Goal: Contribute content: Add original content to the website for others to see

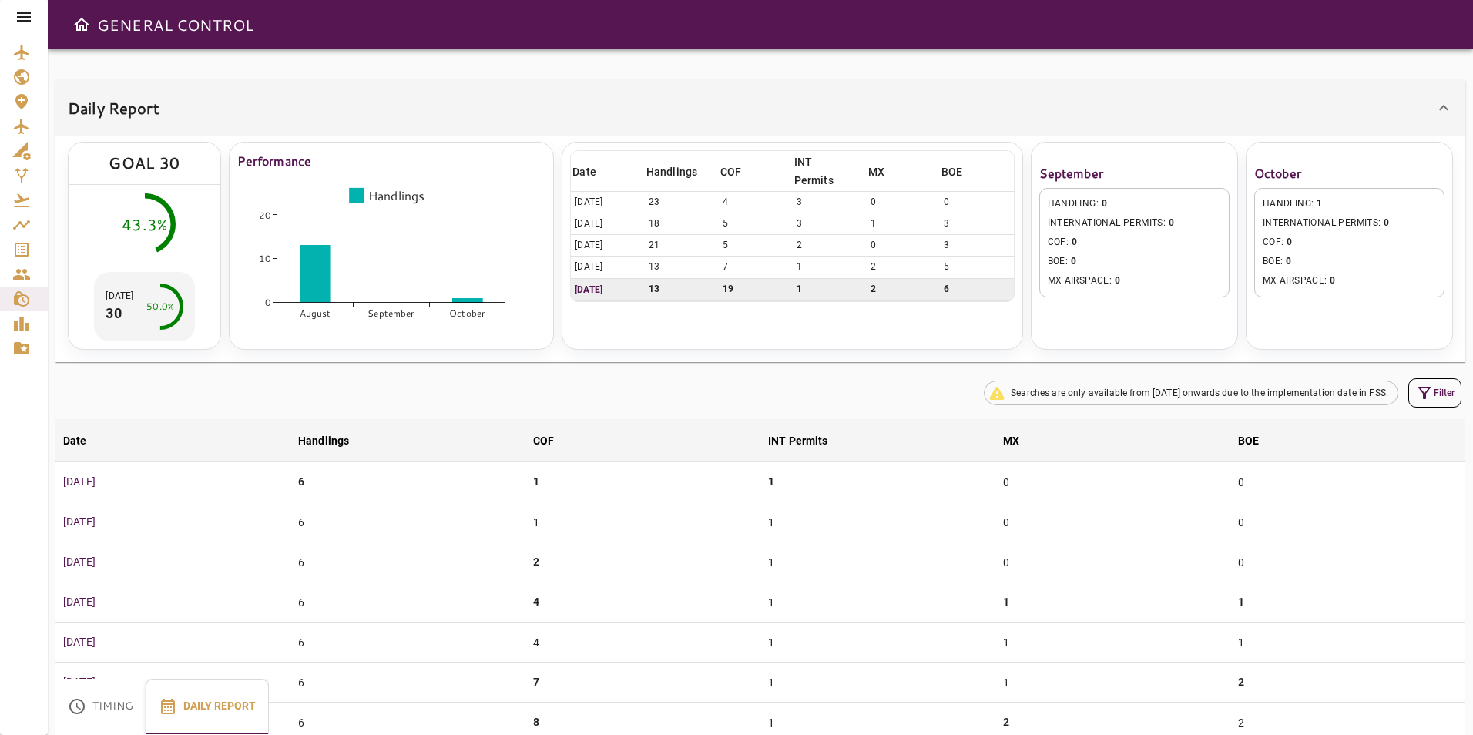
click at [39, 12] on div at bounding box center [24, 17] width 48 height 34
click at [25, 12] on icon at bounding box center [24, 16] width 14 height 9
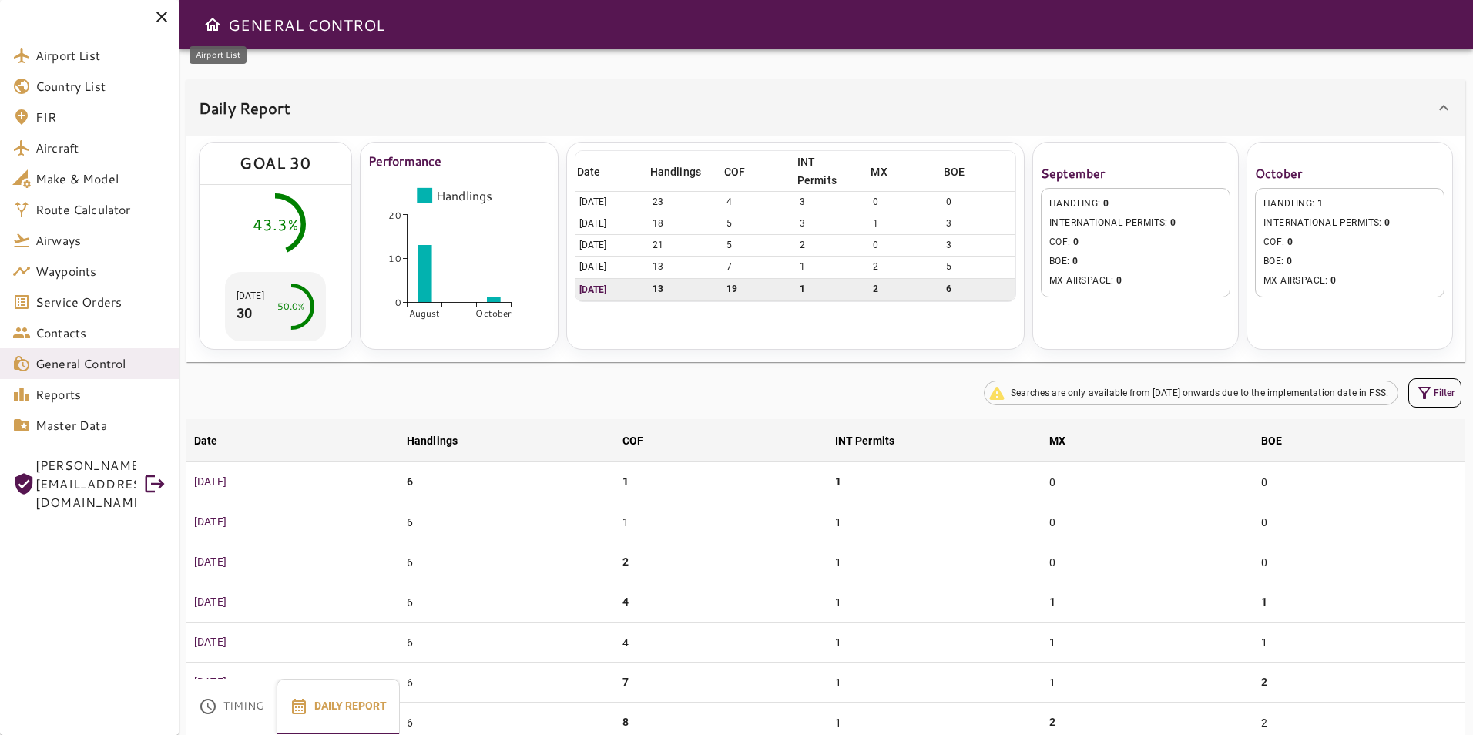
click at [92, 59] on span "Airport List" at bounding box center [100, 55] width 131 height 18
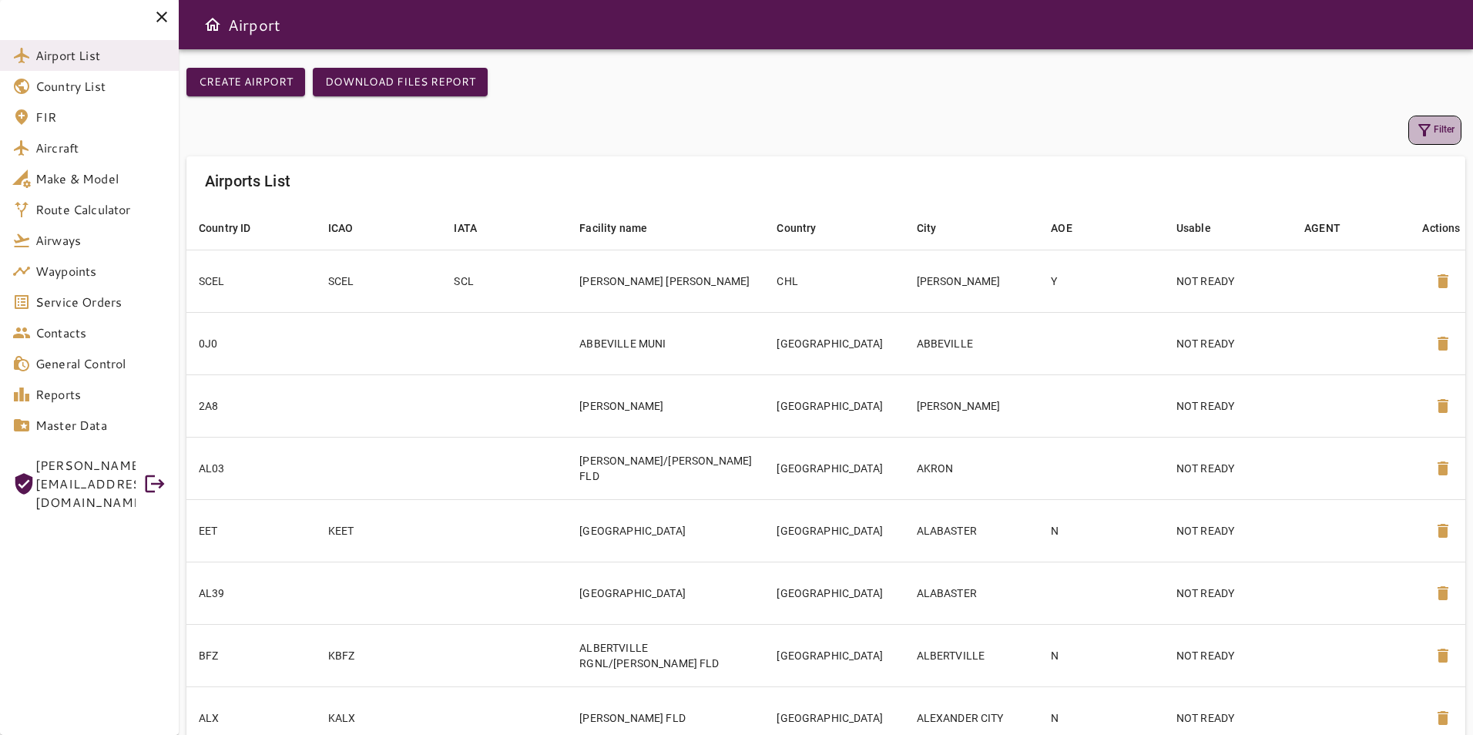
click at [1417, 129] on icon "button" at bounding box center [1424, 130] width 18 height 18
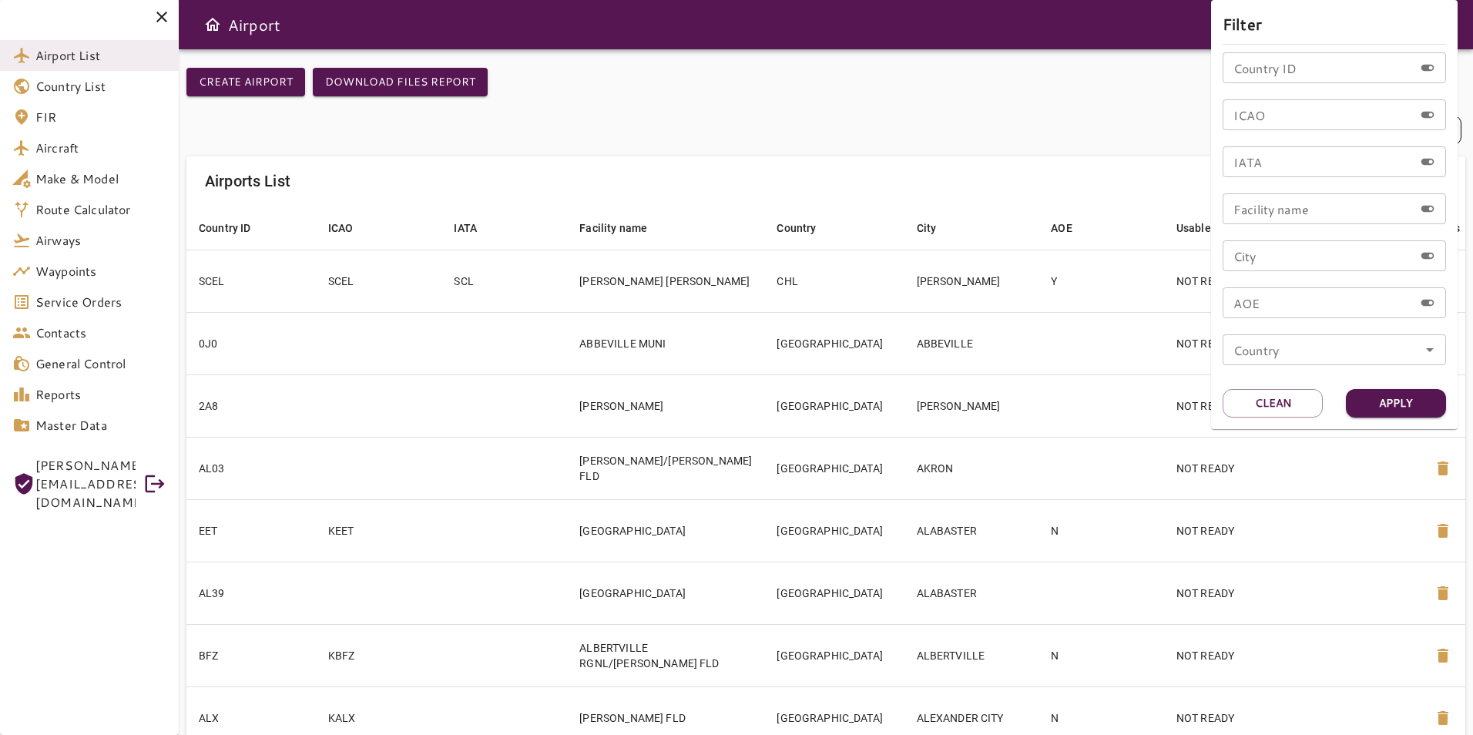
click at [1306, 120] on input "ICAO" at bounding box center [1318, 114] width 191 height 31
type input "****"
click at [1397, 405] on button "Apply" at bounding box center [1396, 403] width 100 height 29
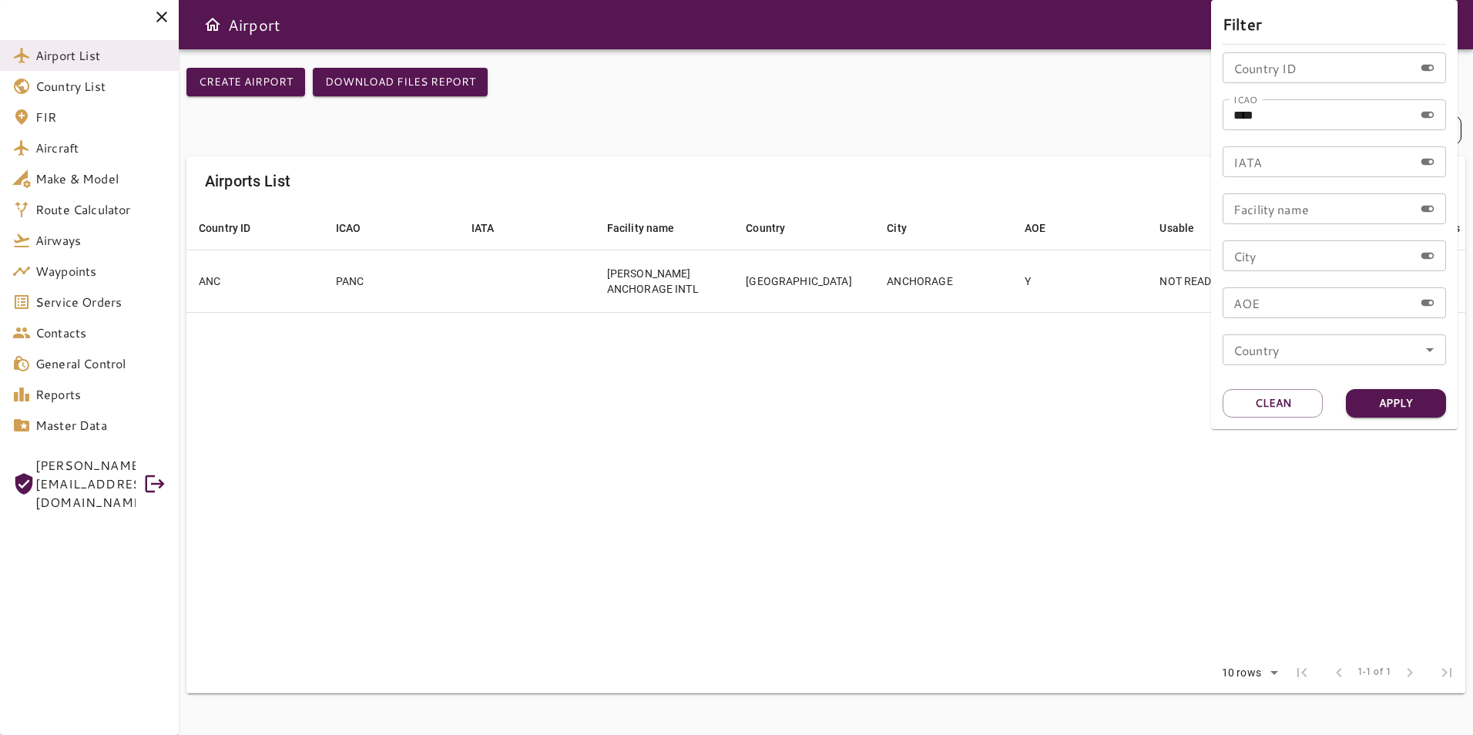
click at [1198, 424] on div at bounding box center [736, 367] width 1473 height 735
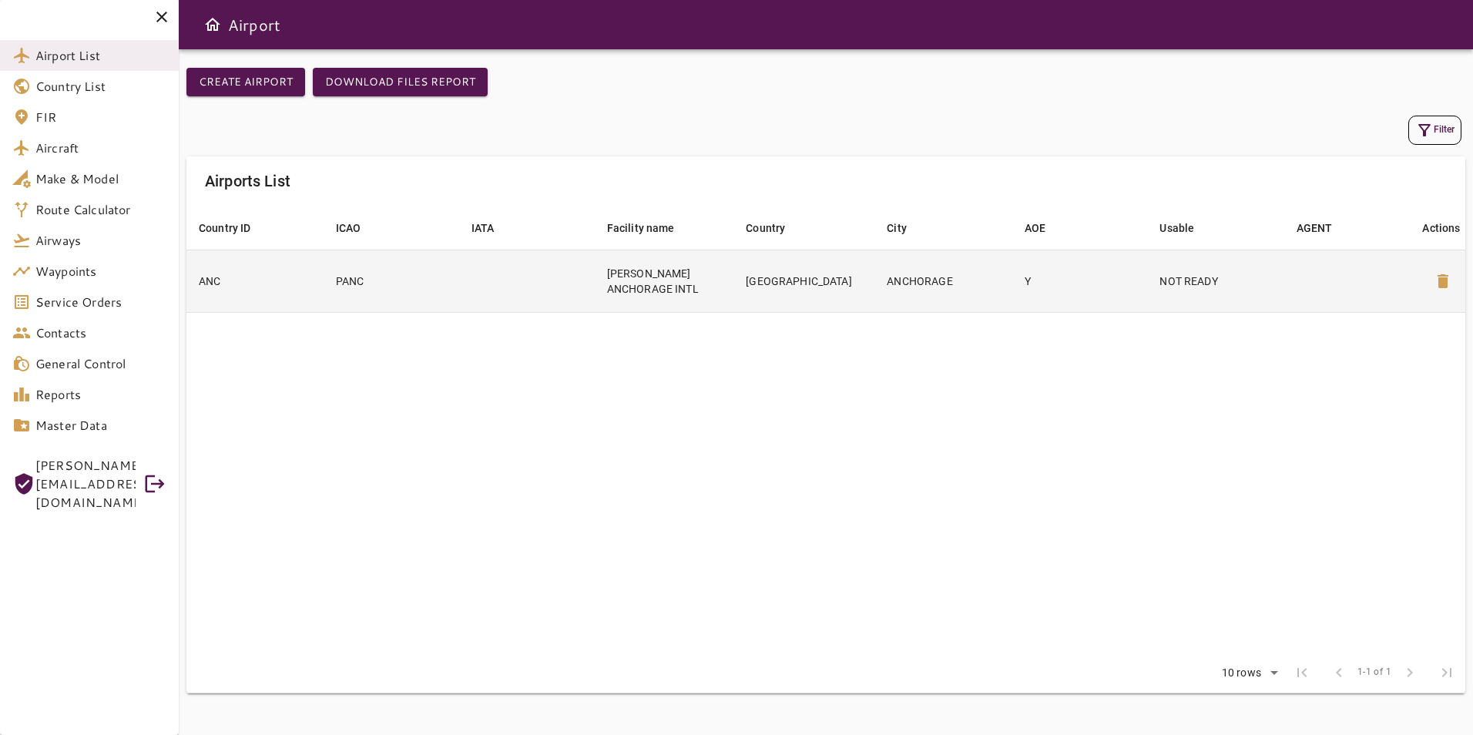
click at [1148, 290] on td "NOT READY" at bounding box center [1215, 281] width 136 height 62
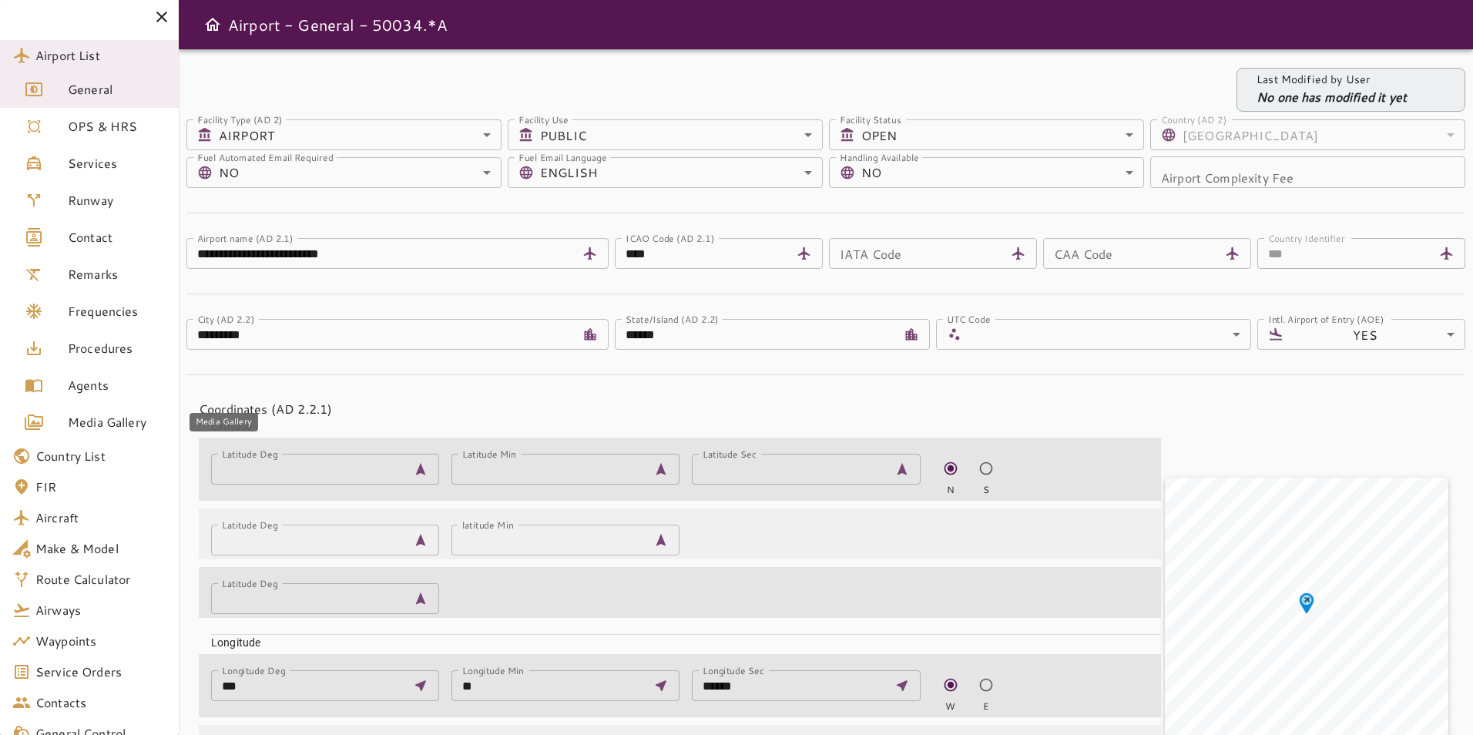
click at [129, 424] on span "Media Gallery" at bounding box center [117, 422] width 99 height 18
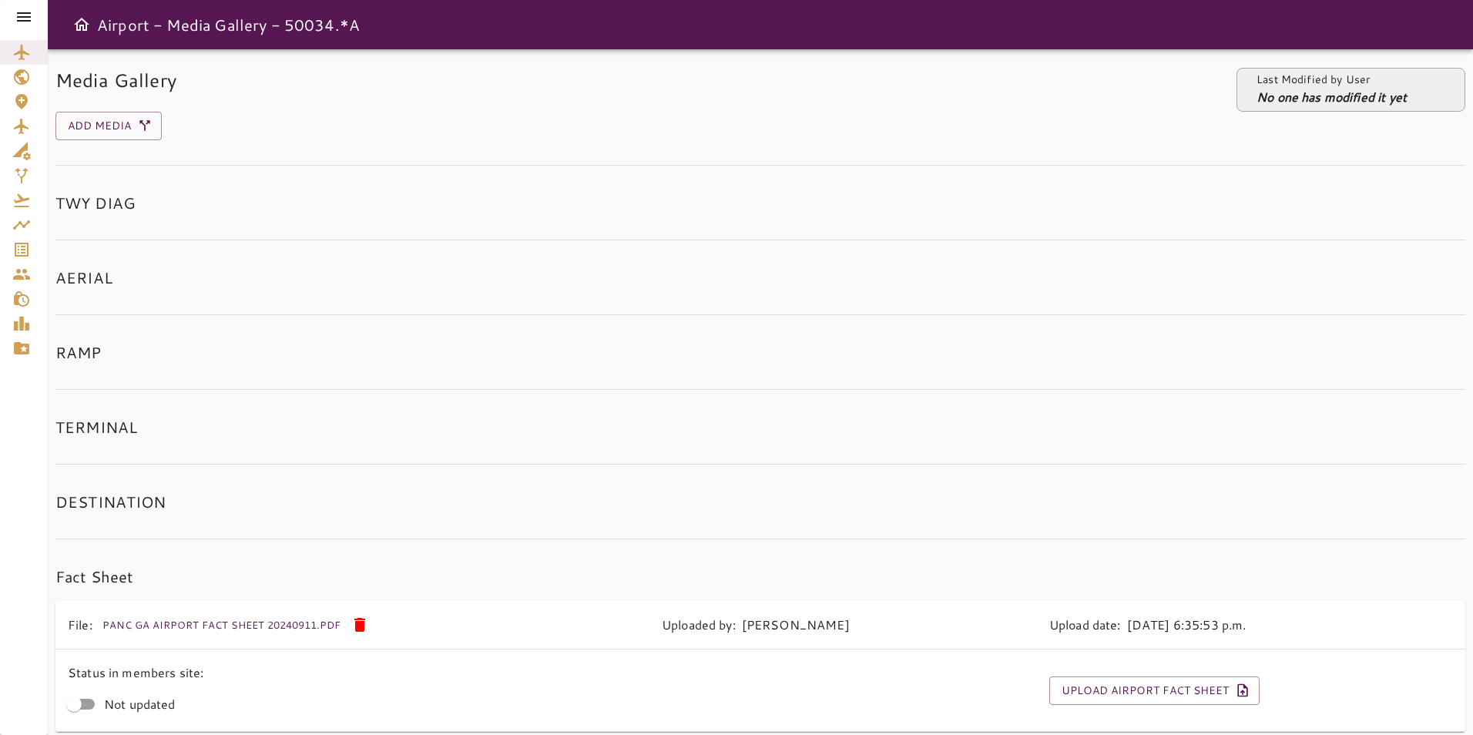
scroll to position [65, 0]
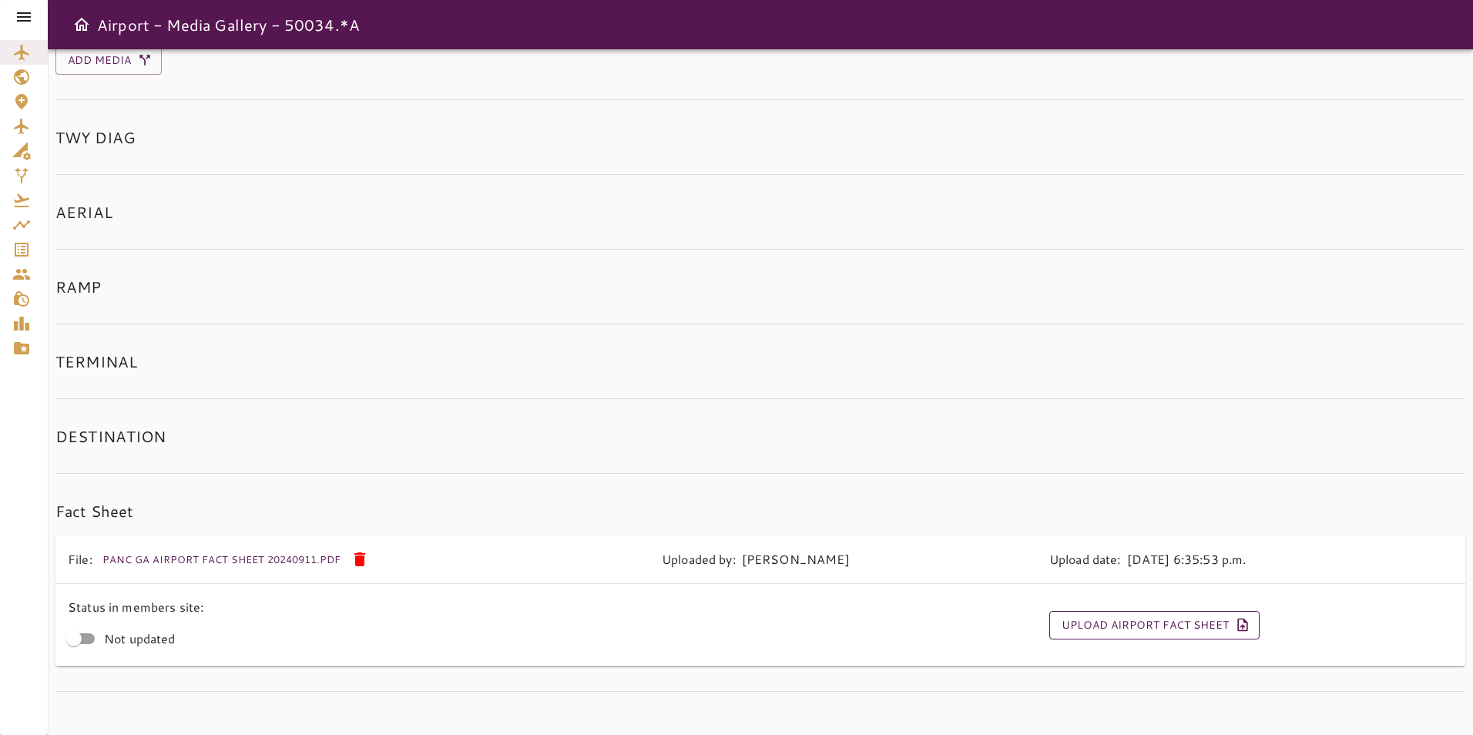
click at [1106, 624] on button "Upload Airport Fact Sheet" at bounding box center [1154, 625] width 210 height 29
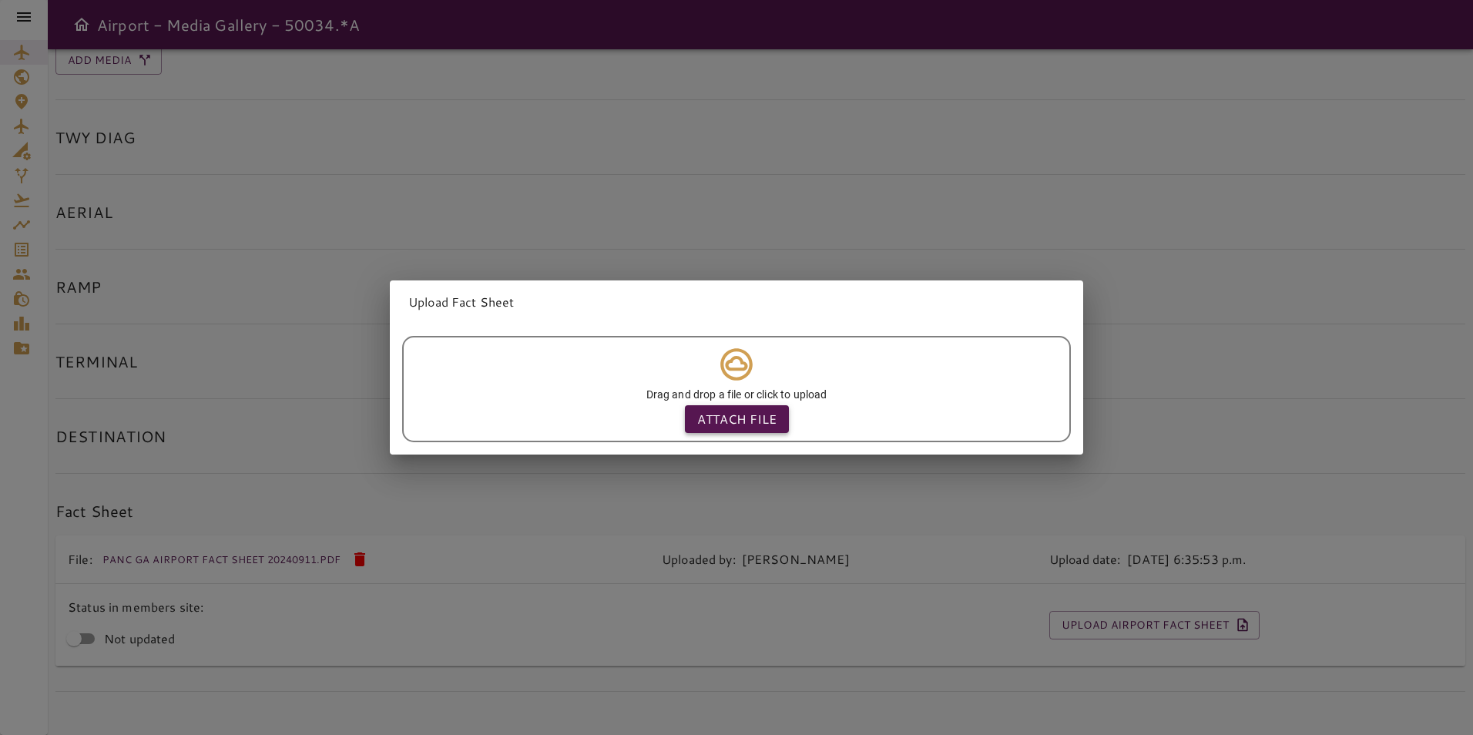
click at [742, 410] on p "Attach file" at bounding box center [736, 419] width 79 height 18
click at [0, 0] on input "Attach file" at bounding box center [0, 0] width 0 height 0
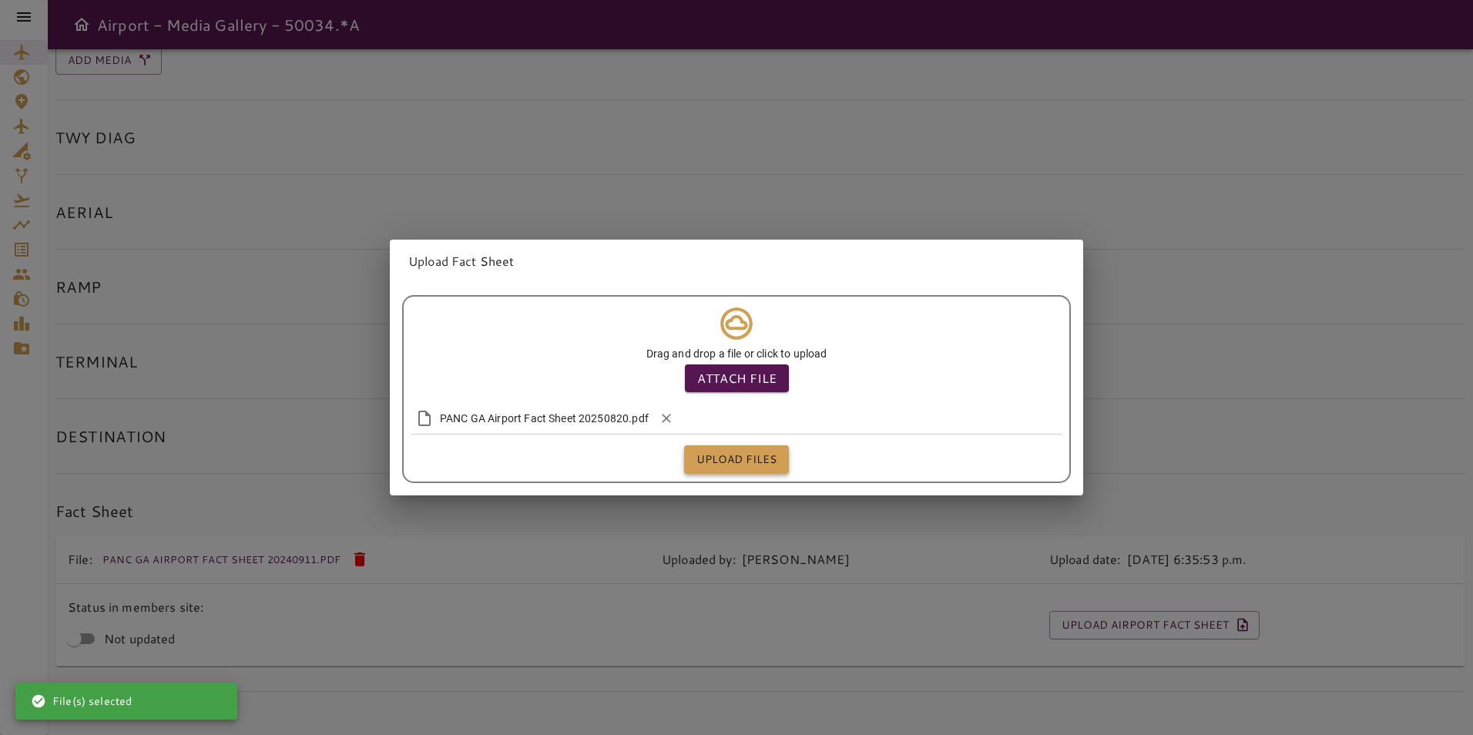
click at [734, 445] on button "Upload files" at bounding box center [736, 459] width 105 height 29
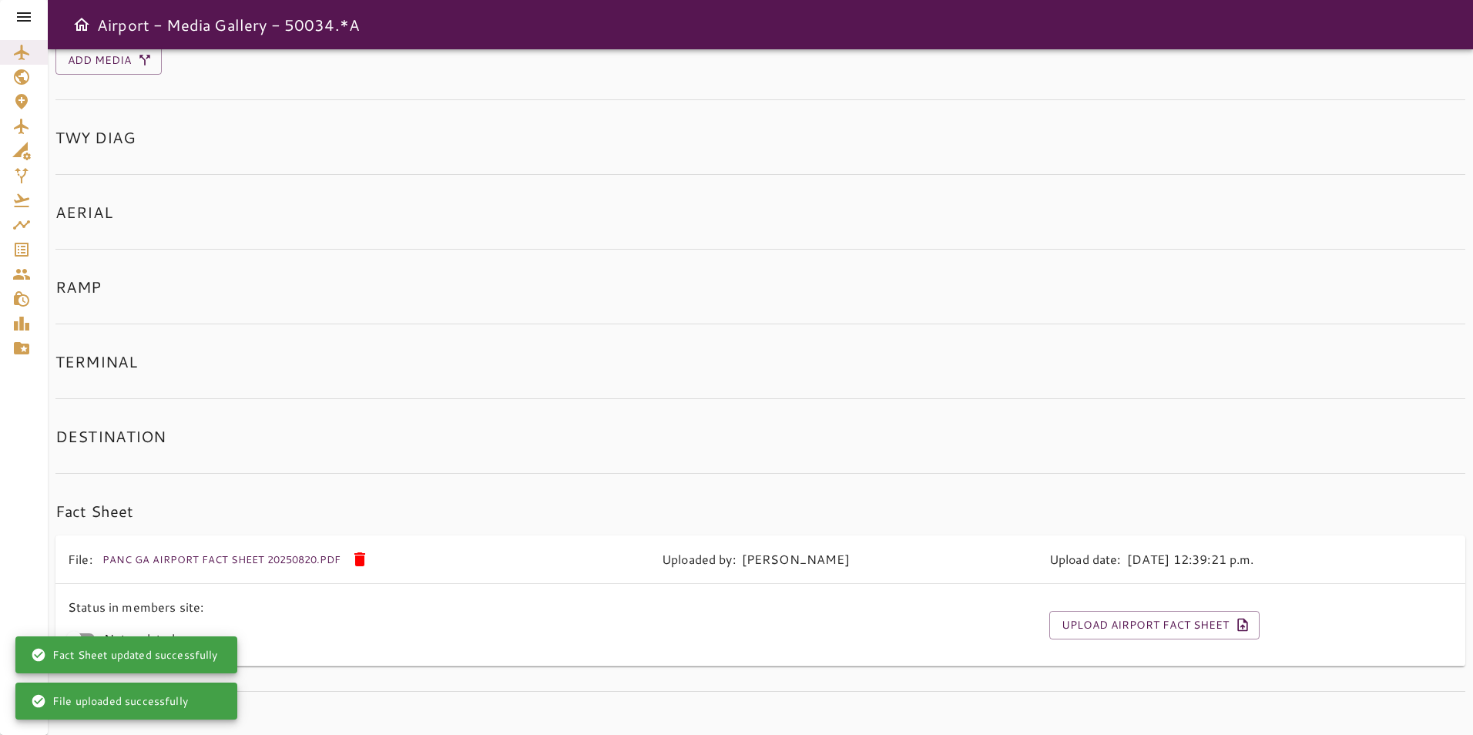
click at [24, 11] on icon at bounding box center [24, 17] width 18 height 18
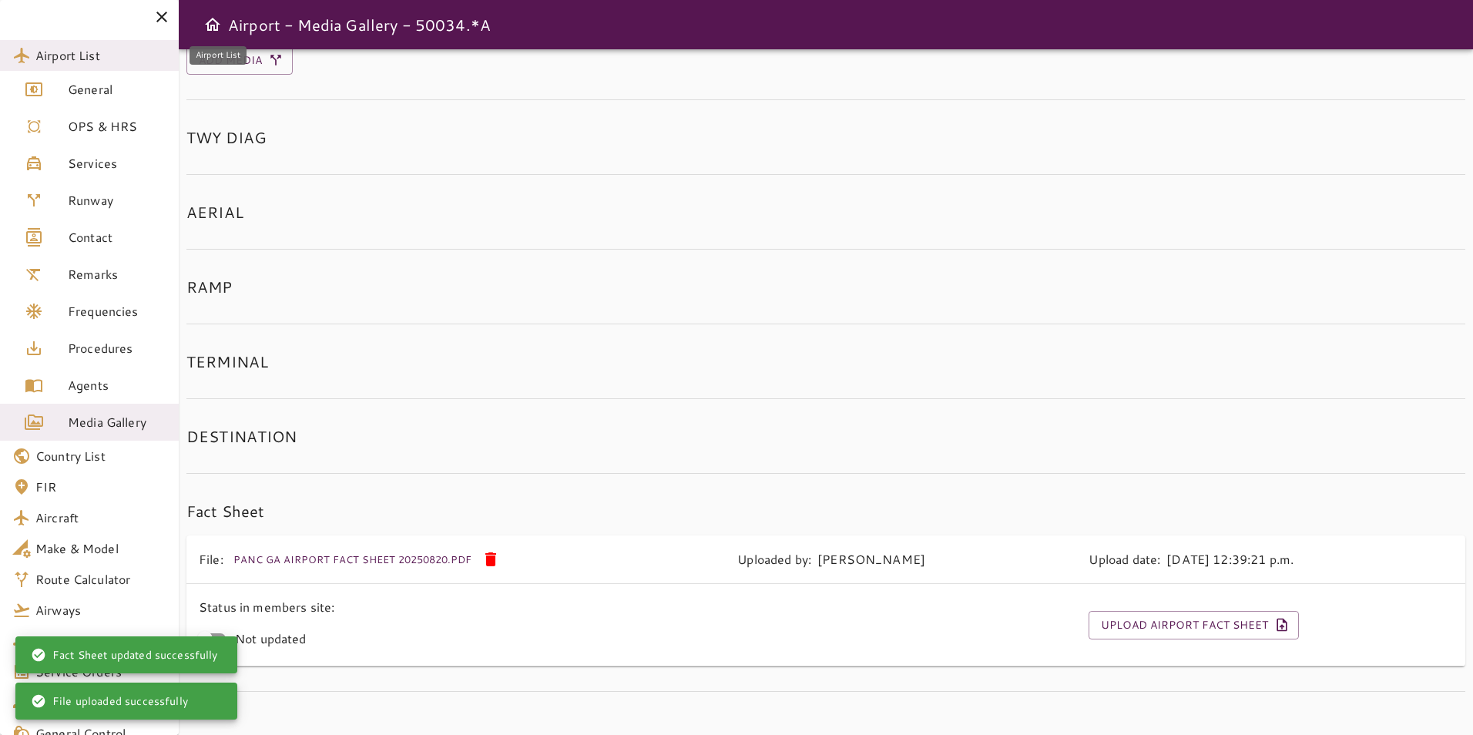
click at [89, 59] on span "Airport List" at bounding box center [100, 55] width 131 height 18
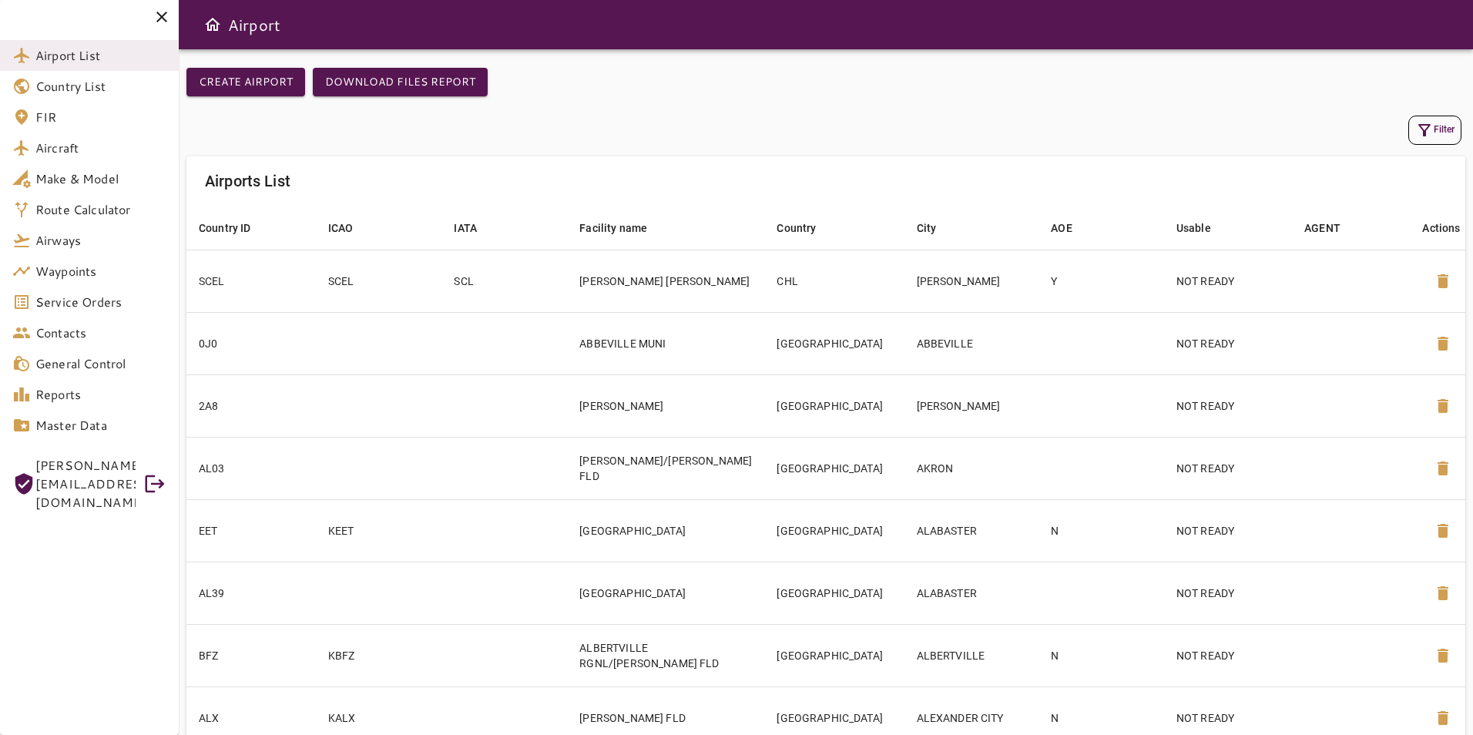
click at [1444, 136] on button "Filter" at bounding box center [1435, 130] width 53 height 29
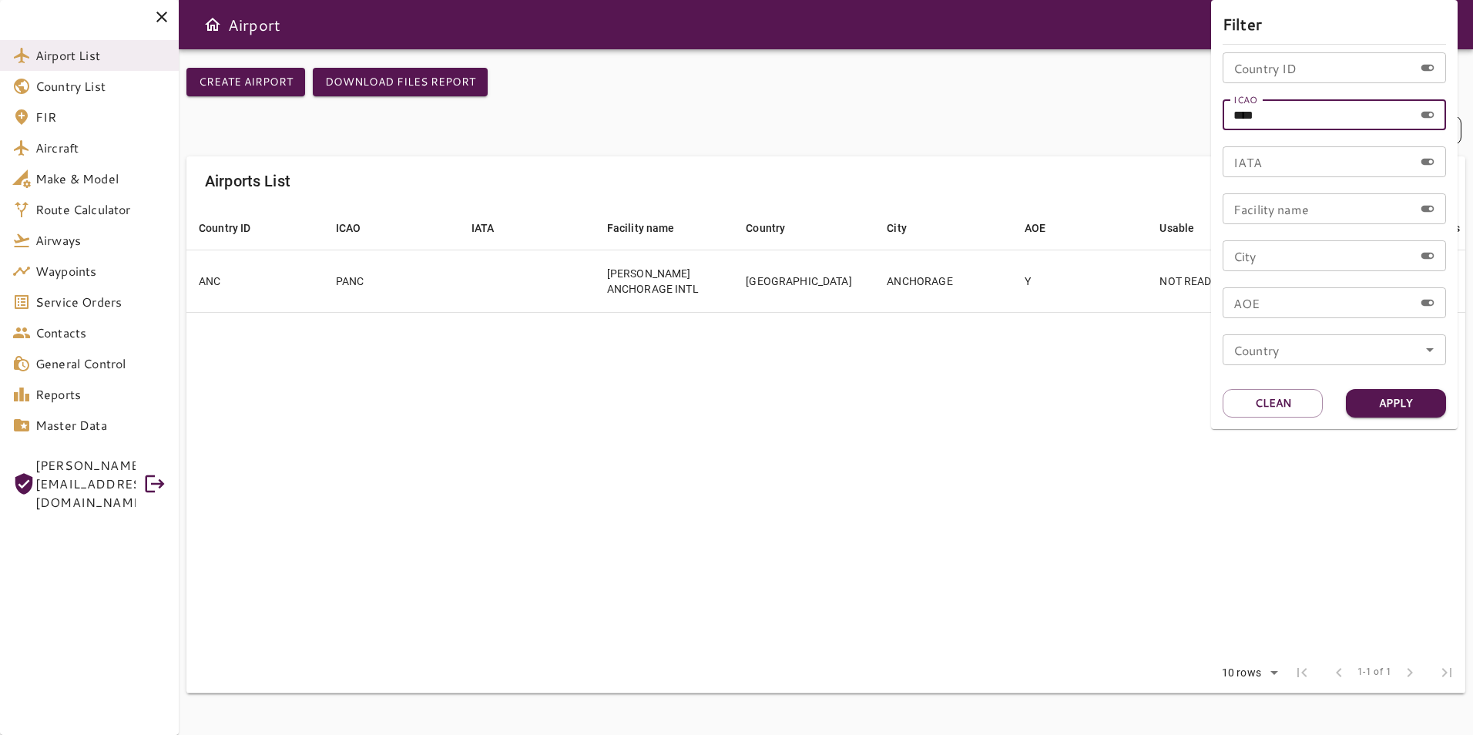
drag, startPoint x: 1335, startPoint y: 114, endPoint x: 1150, endPoint y: 123, distance: 185.2
click at [1150, 123] on div "Filter Country ID Country ID ICAO **** ICAO IATA IATA Facility name Facility na…" at bounding box center [736, 367] width 1473 height 735
type input "****"
click at [1419, 411] on button "Apply" at bounding box center [1396, 403] width 100 height 29
click at [654, 281] on div at bounding box center [736, 367] width 1473 height 735
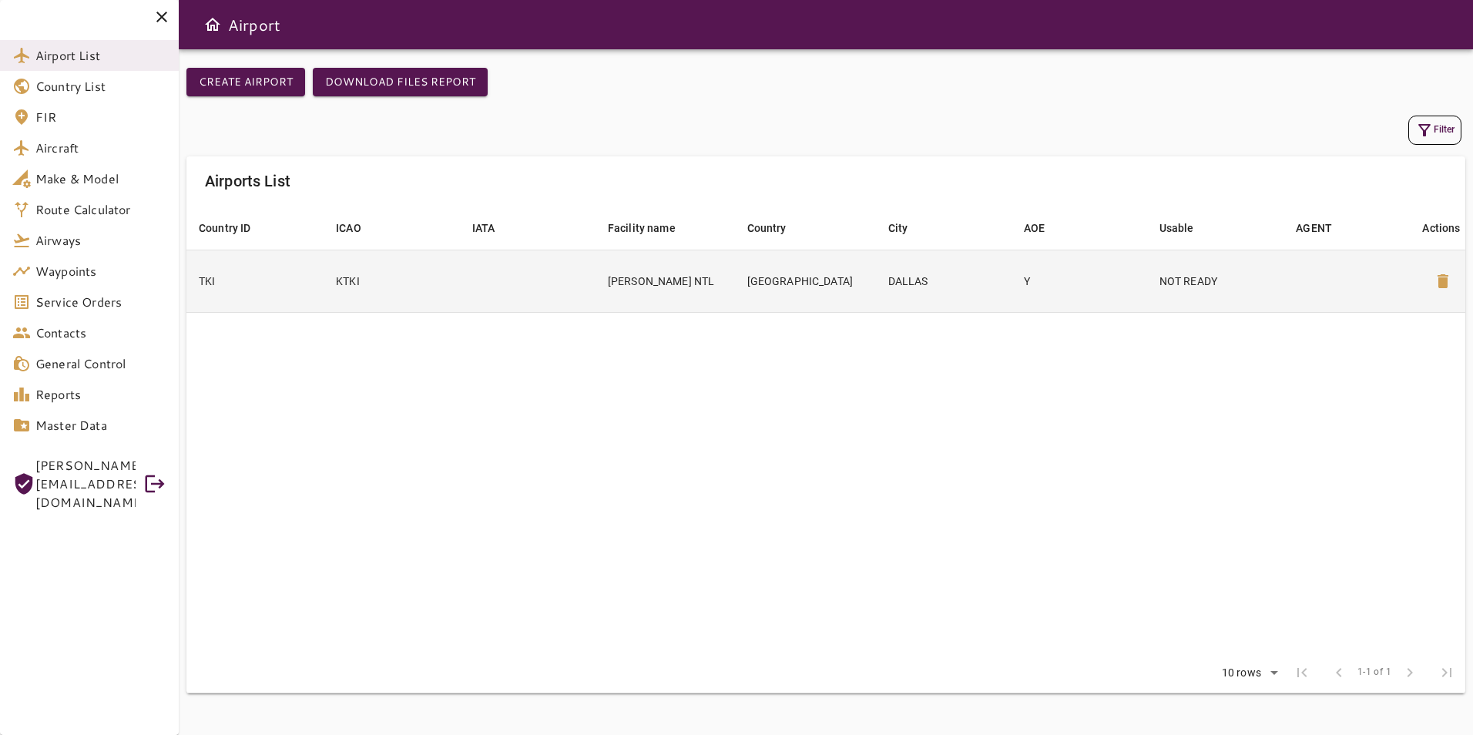
click at [656, 274] on td "[PERSON_NAME] NTL" at bounding box center [665, 281] width 139 height 62
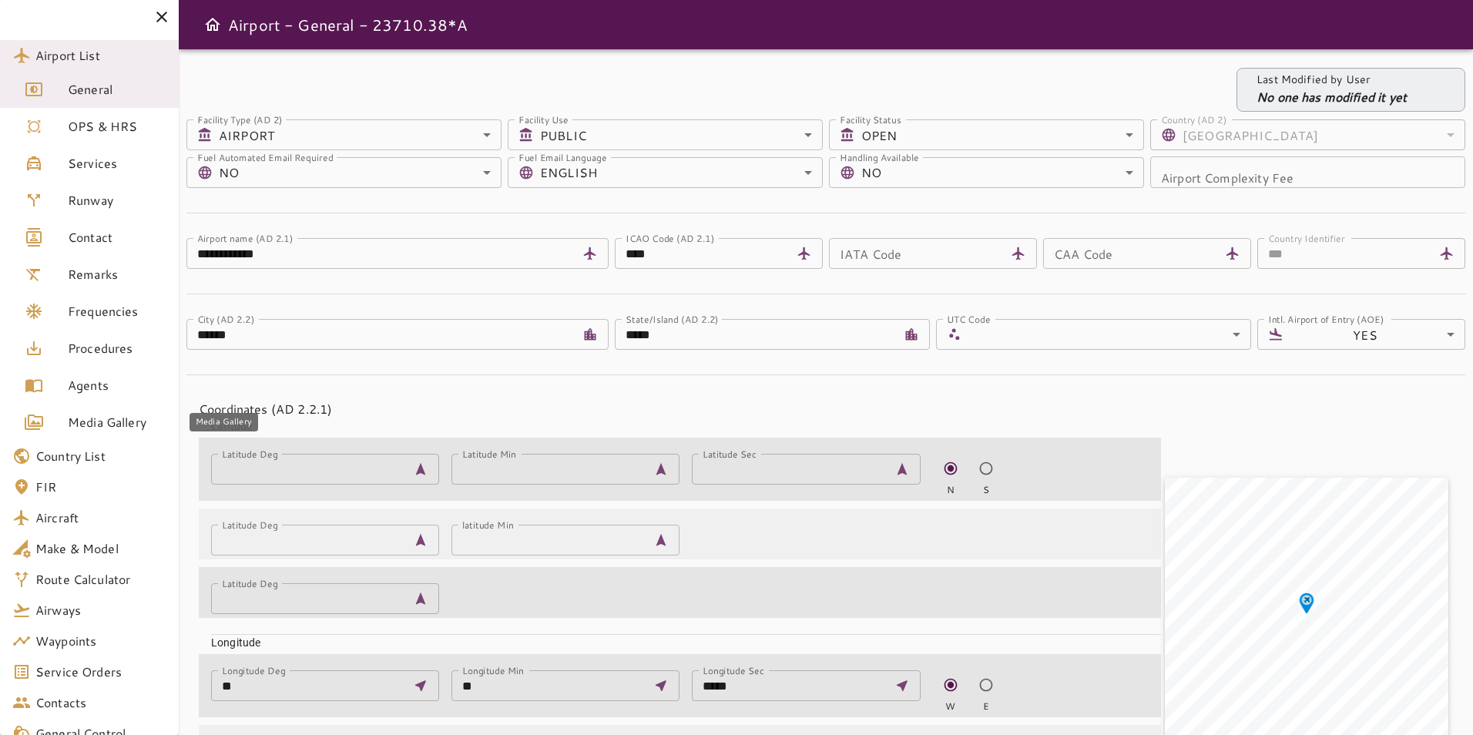
click at [129, 424] on span "Media Gallery" at bounding box center [117, 422] width 99 height 18
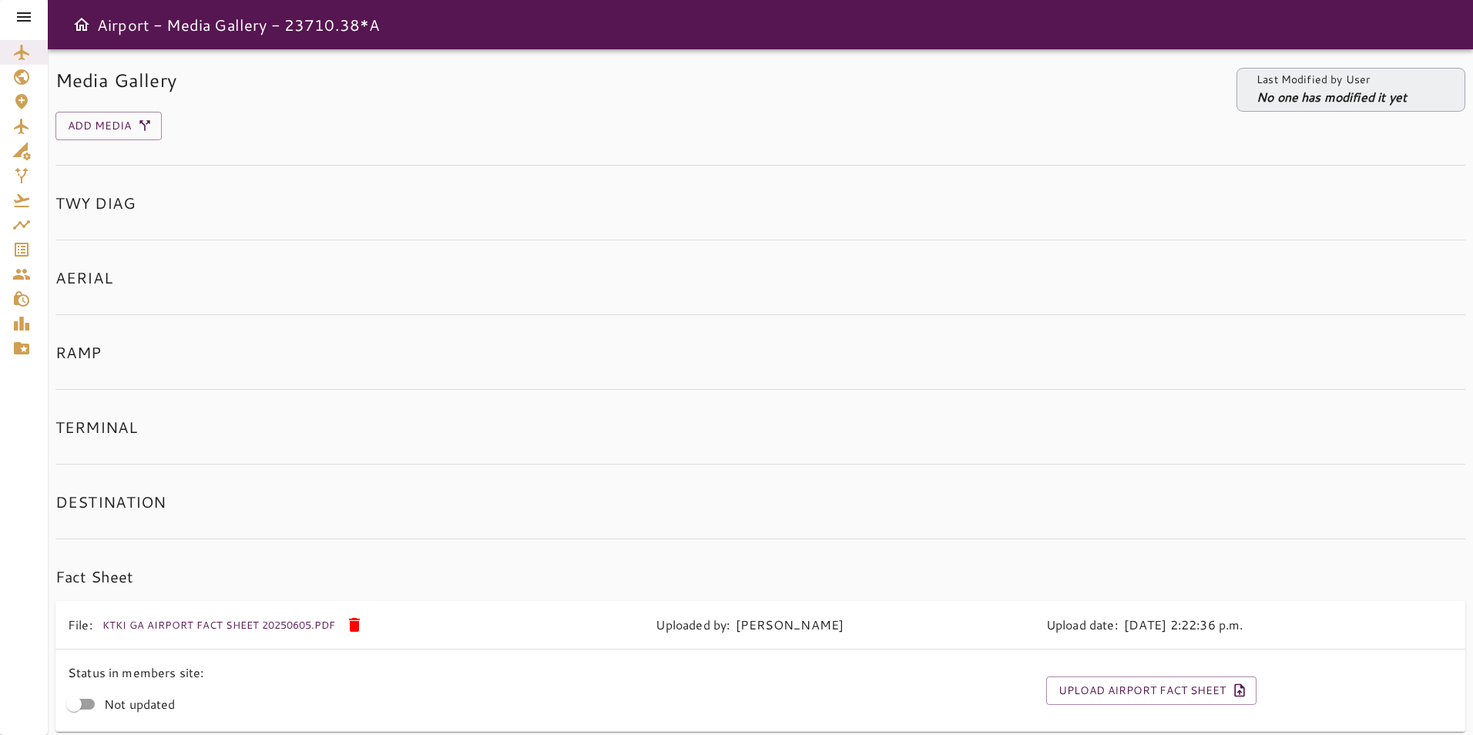
scroll to position [65, 0]
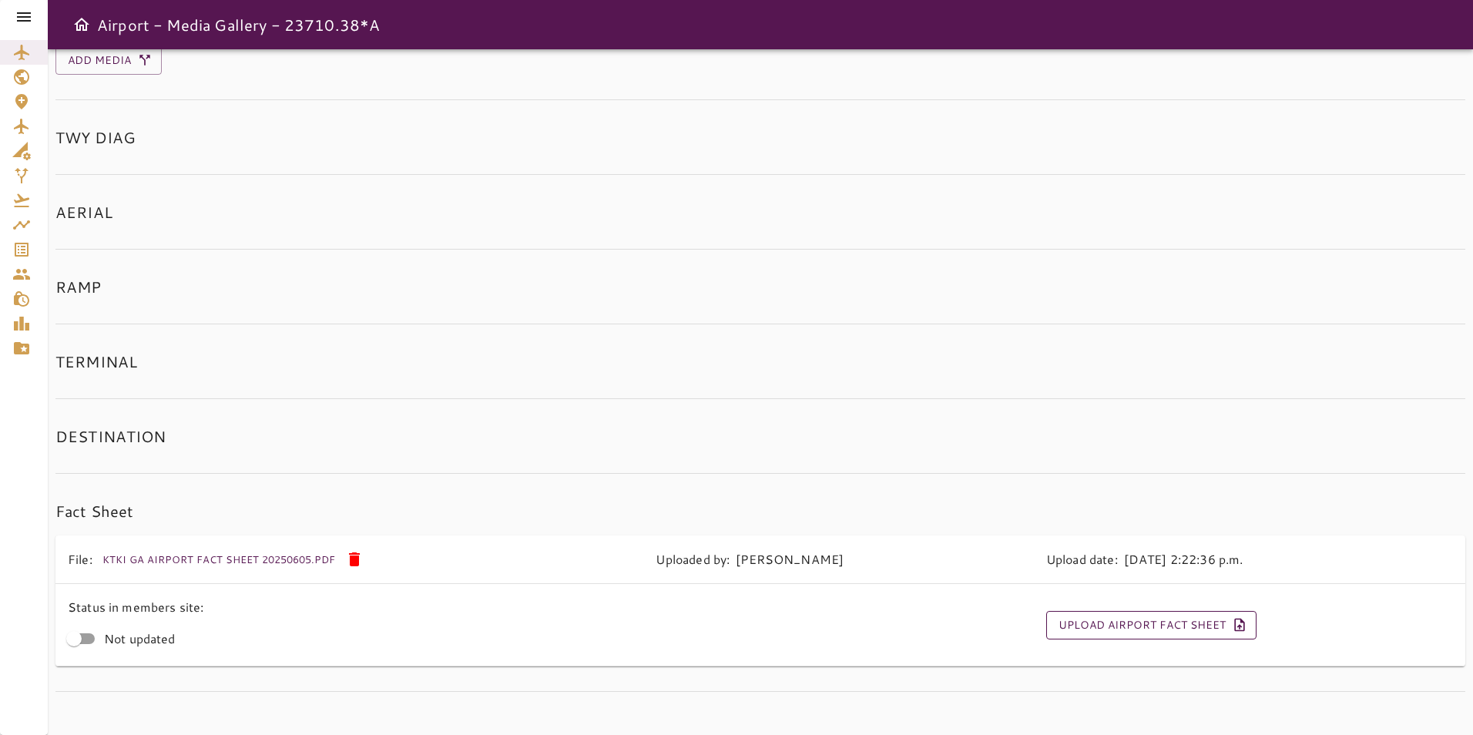
click at [1141, 620] on button "Upload Airport Fact Sheet" at bounding box center [1151, 625] width 210 height 29
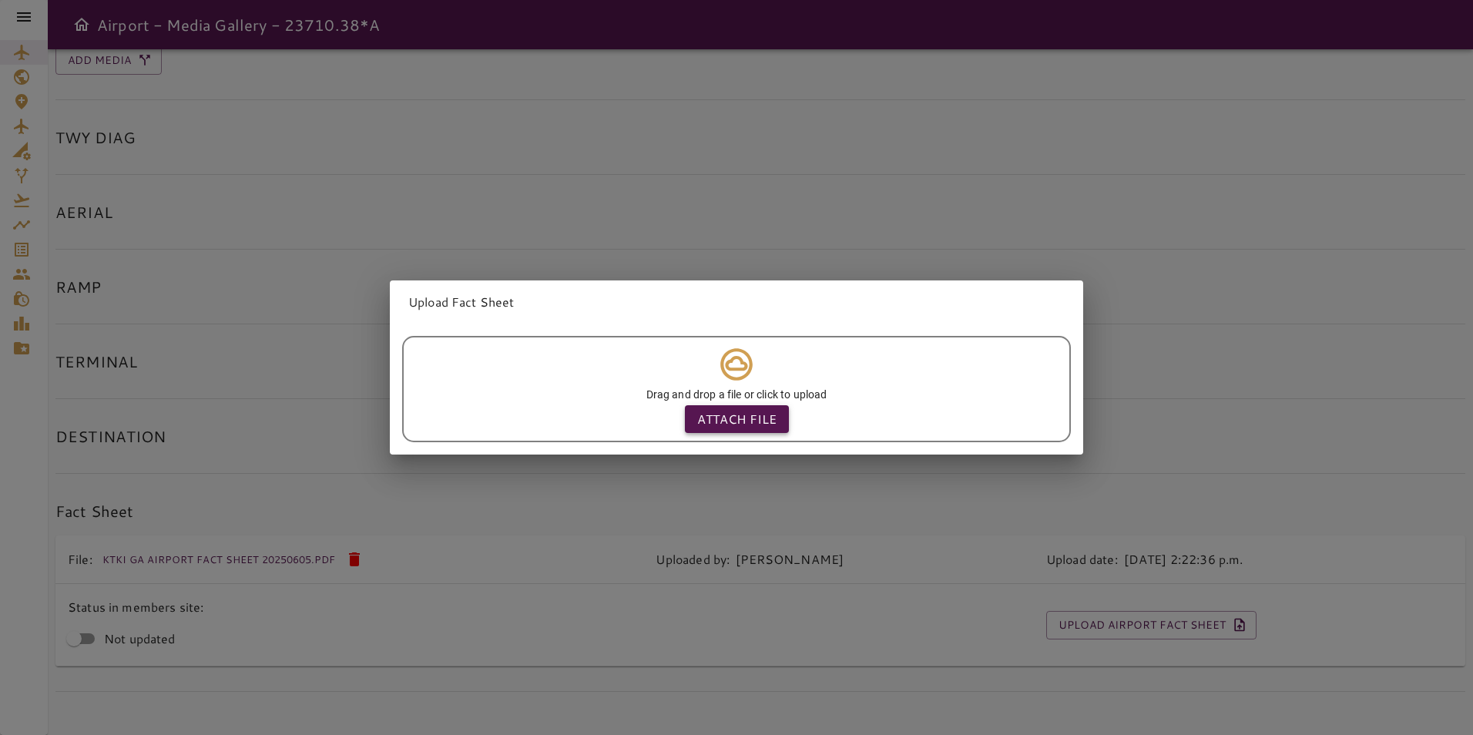
click at [778, 413] on button "Attach file" at bounding box center [737, 419] width 104 height 28
click at [750, 411] on p "Attach file" at bounding box center [736, 419] width 79 height 18
click at [0, 0] on input "Attach file" at bounding box center [0, 0] width 0 height 0
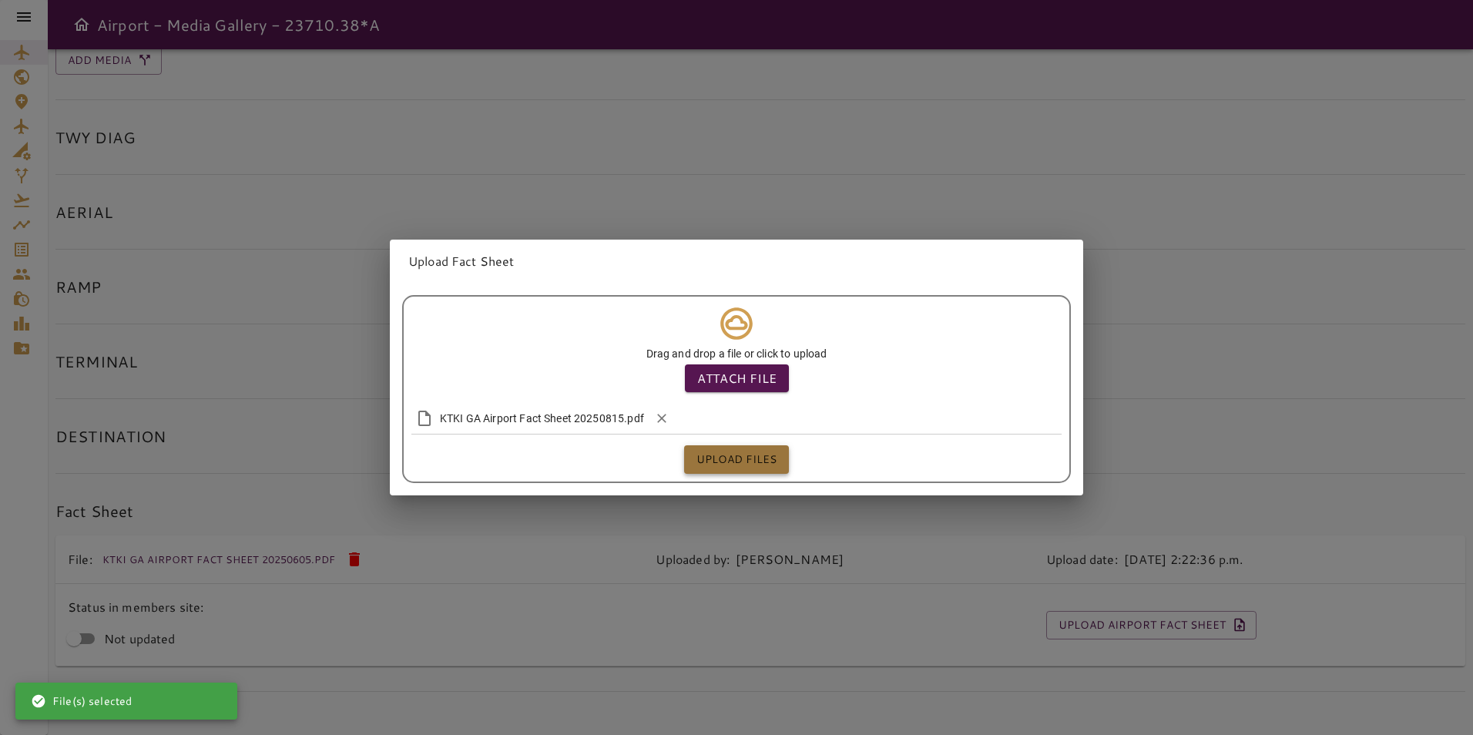
click at [751, 461] on button "Upload files" at bounding box center [736, 459] width 105 height 29
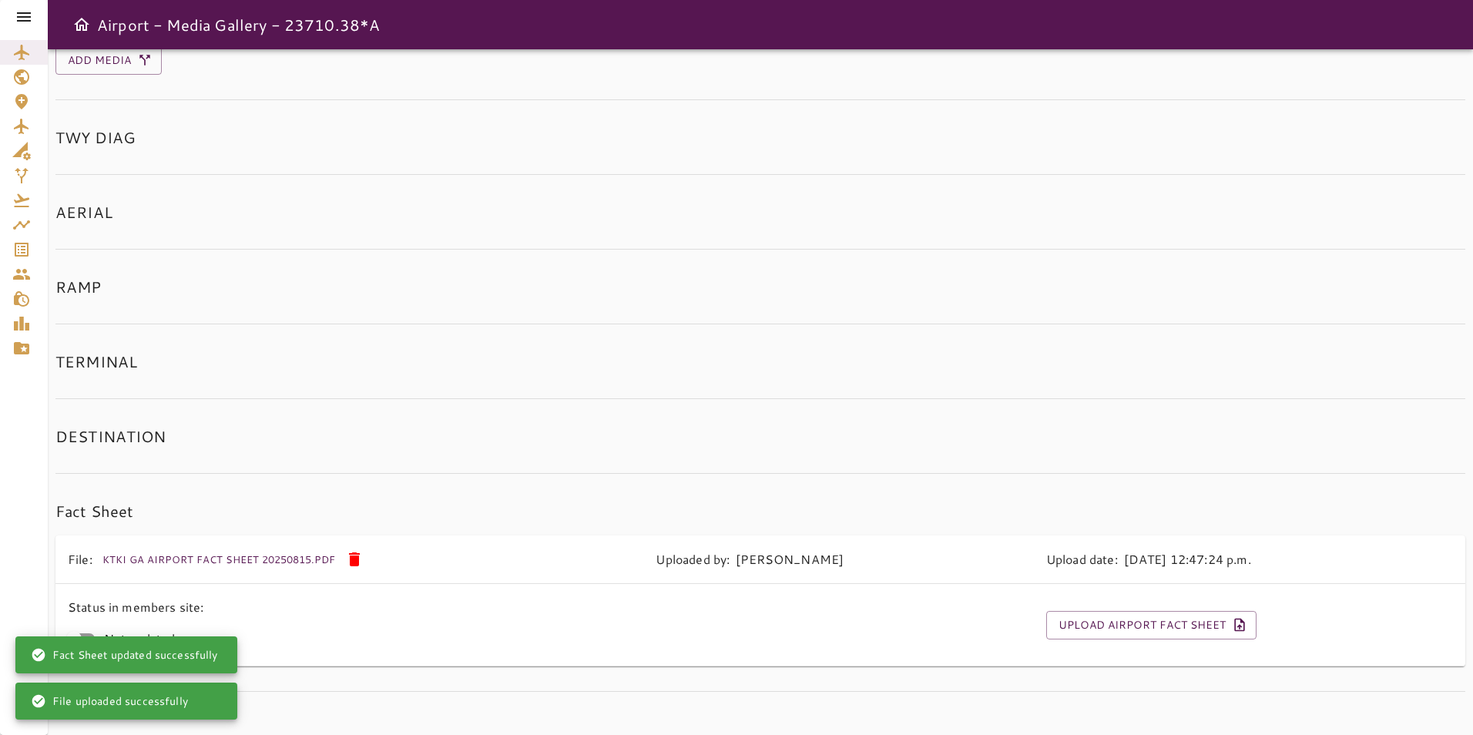
click at [25, 11] on icon at bounding box center [24, 17] width 18 height 18
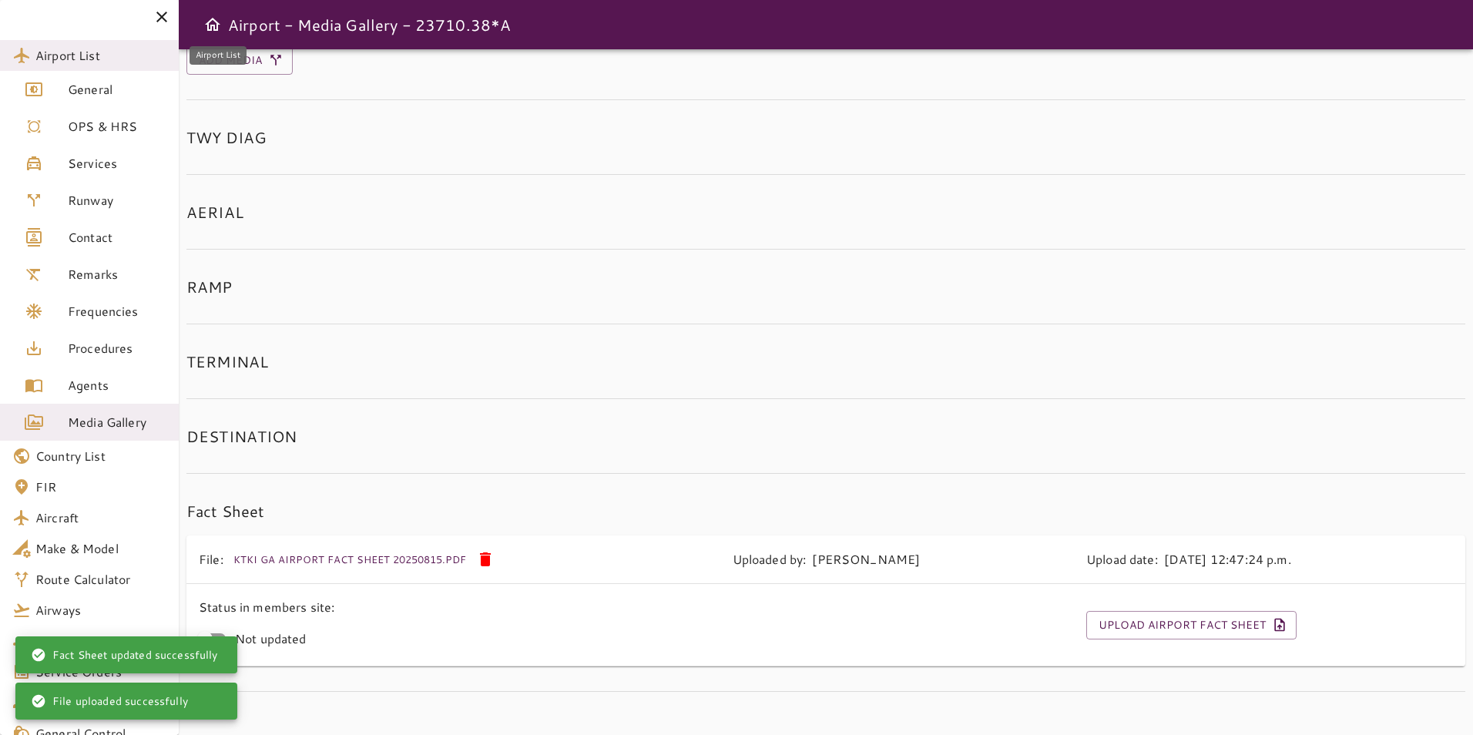
click at [88, 58] on span "Airport List" at bounding box center [100, 55] width 131 height 18
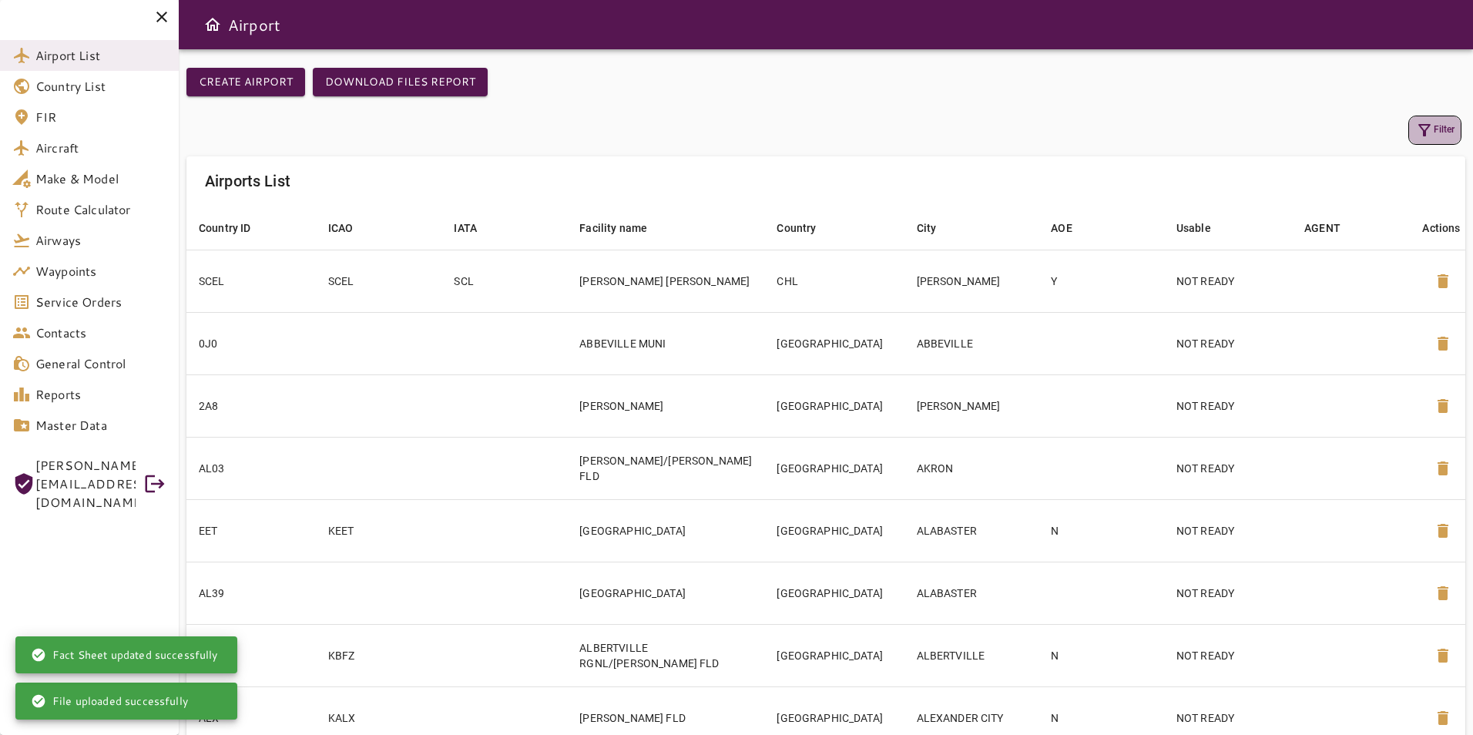
click at [1436, 126] on button "Filter" at bounding box center [1435, 130] width 53 height 29
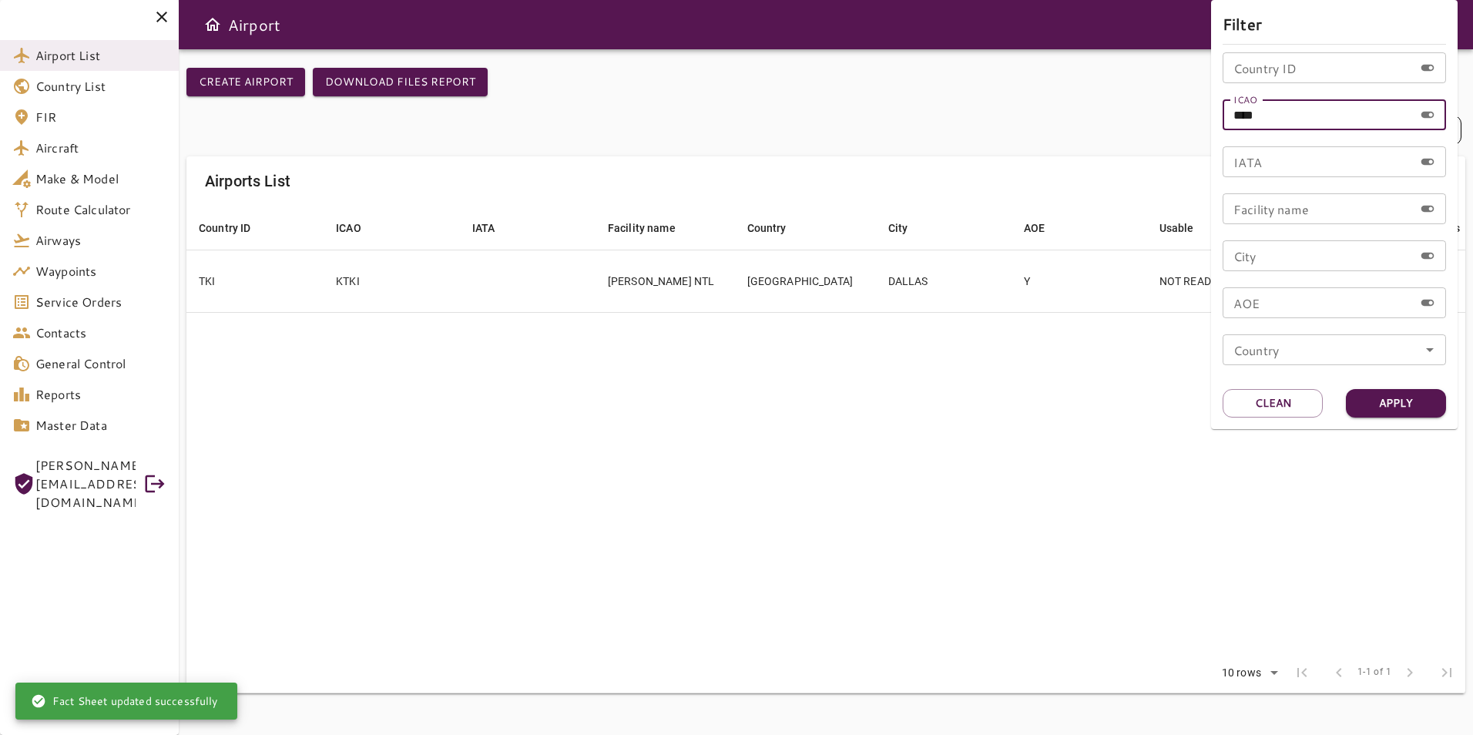
click at [1254, 111] on input "****" at bounding box center [1318, 114] width 191 height 31
drag, startPoint x: 1278, startPoint y: 111, endPoint x: 1172, endPoint y: 129, distance: 107.8
click at [1172, 129] on div "Filter Country ID Country ID ICAO **** ICAO IATA IATA Facility name Facility na…" at bounding box center [736, 367] width 1473 height 735
type input "****"
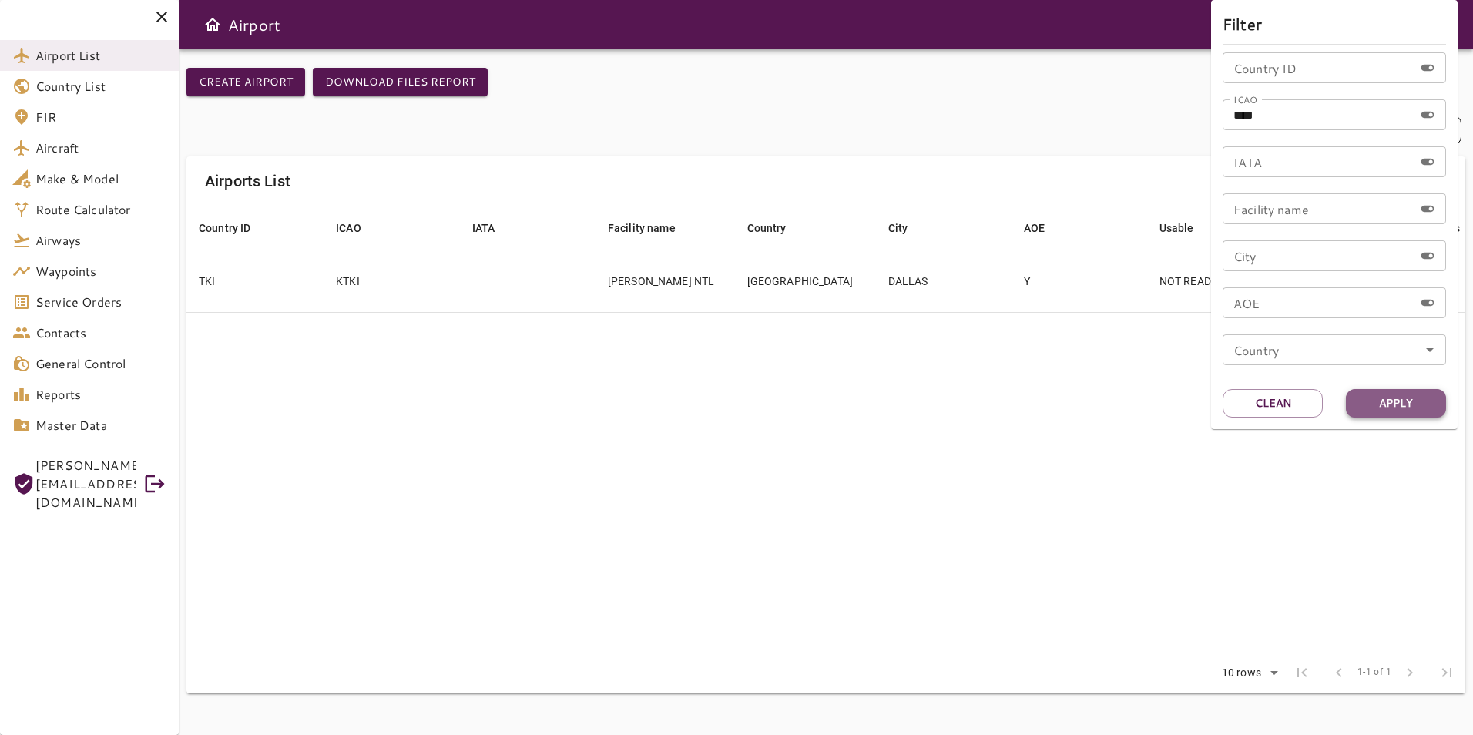
click at [1424, 408] on button "Apply" at bounding box center [1396, 403] width 100 height 29
click at [765, 275] on div at bounding box center [736, 367] width 1473 height 735
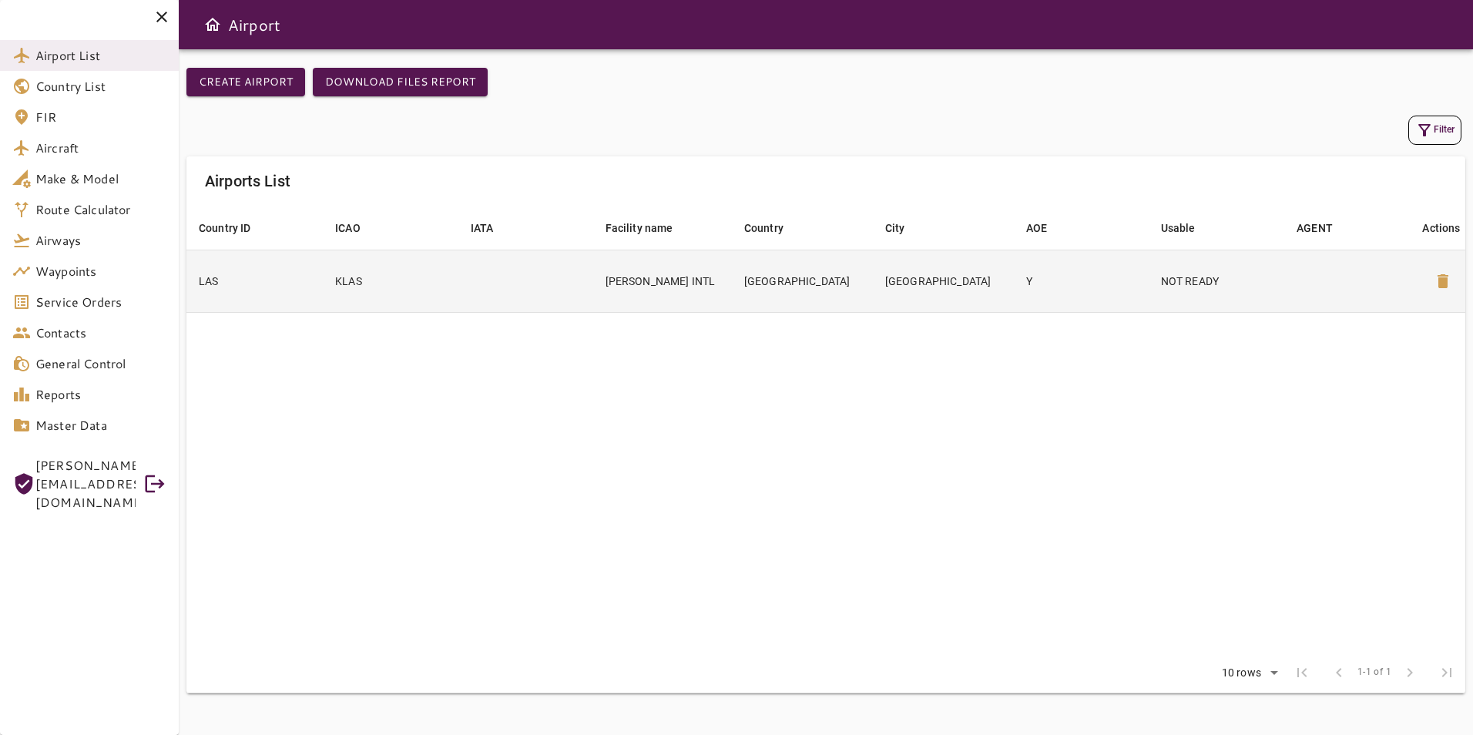
click at [761, 278] on td "[GEOGRAPHIC_DATA]" at bounding box center [802, 281] width 141 height 62
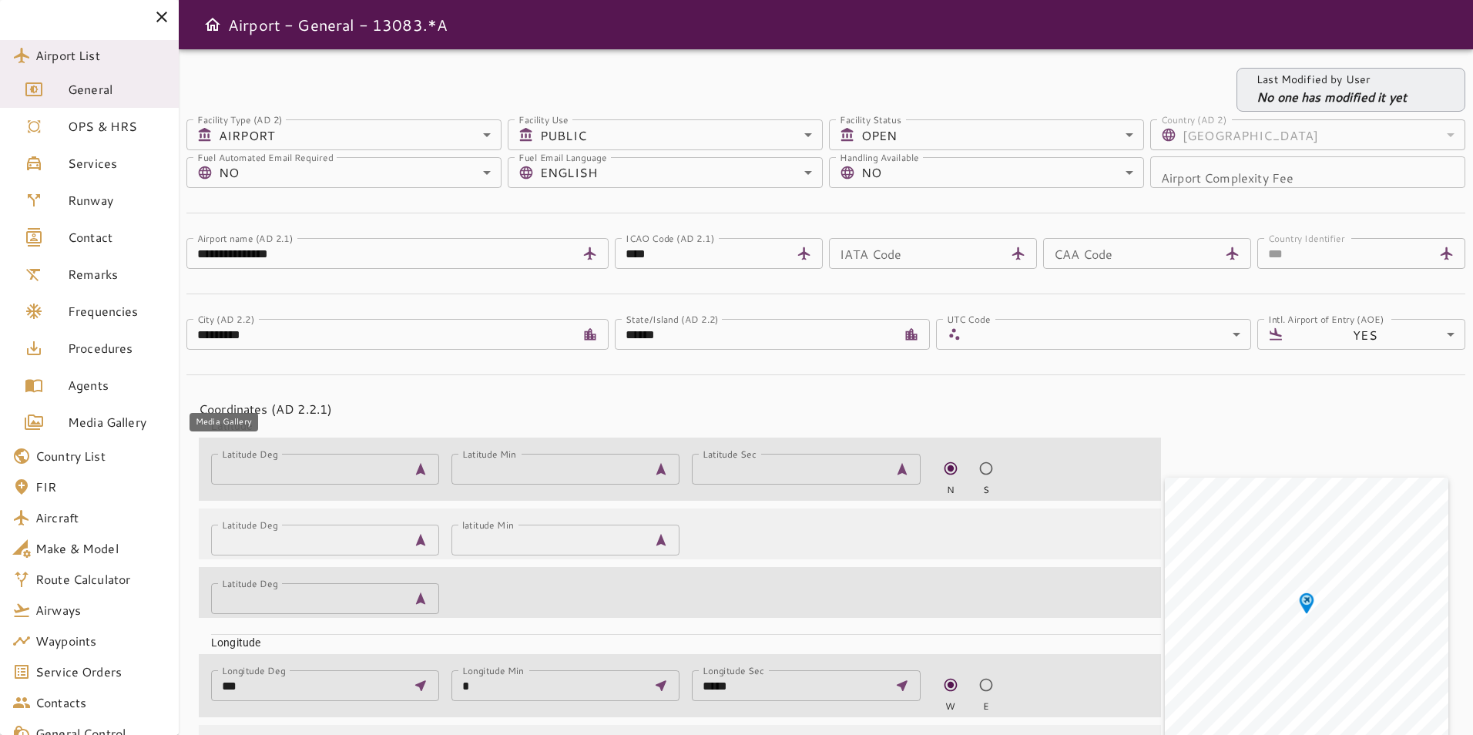
click at [140, 419] on span "Media Gallery" at bounding box center [117, 422] width 99 height 18
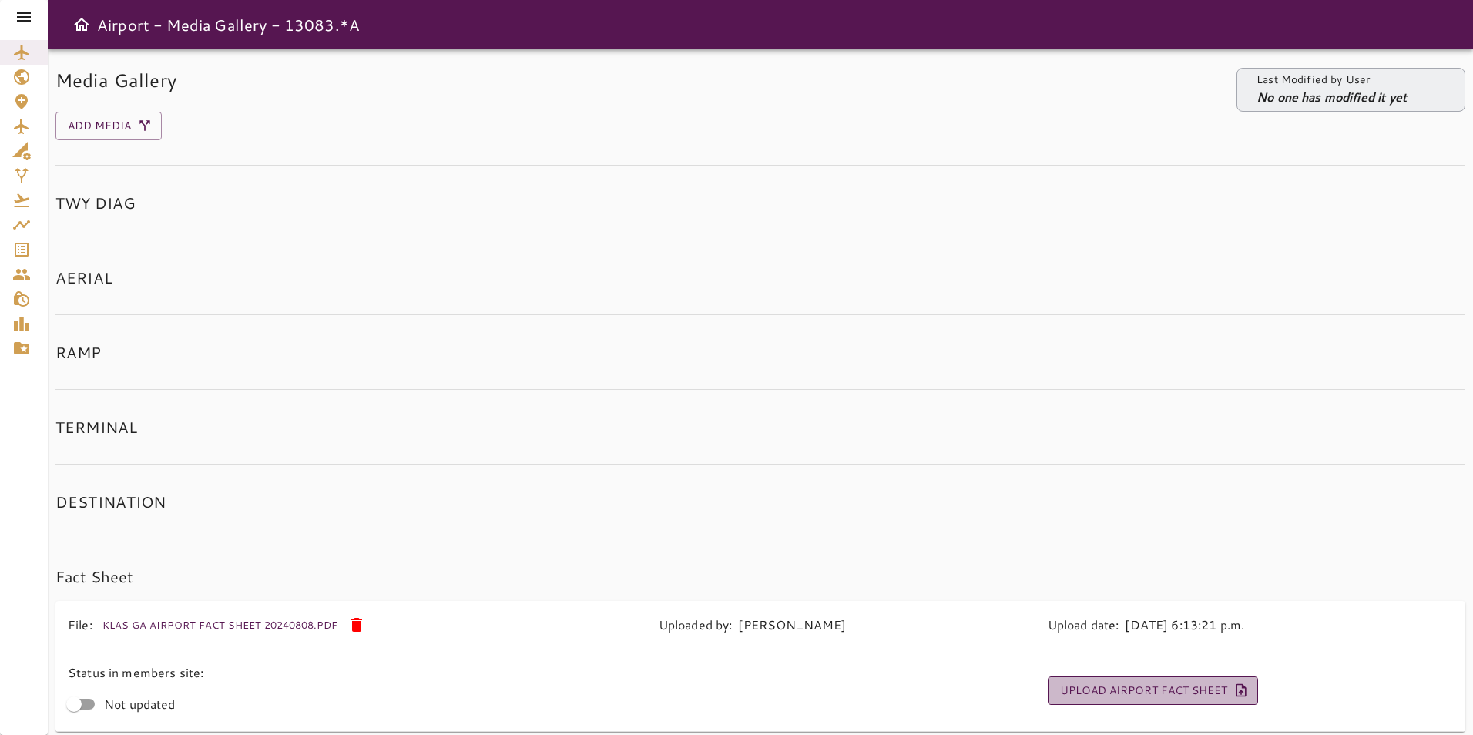
click at [1158, 698] on button "Upload Airport Fact Sheet" at bounding box center [1153, 691] width 210 height 29
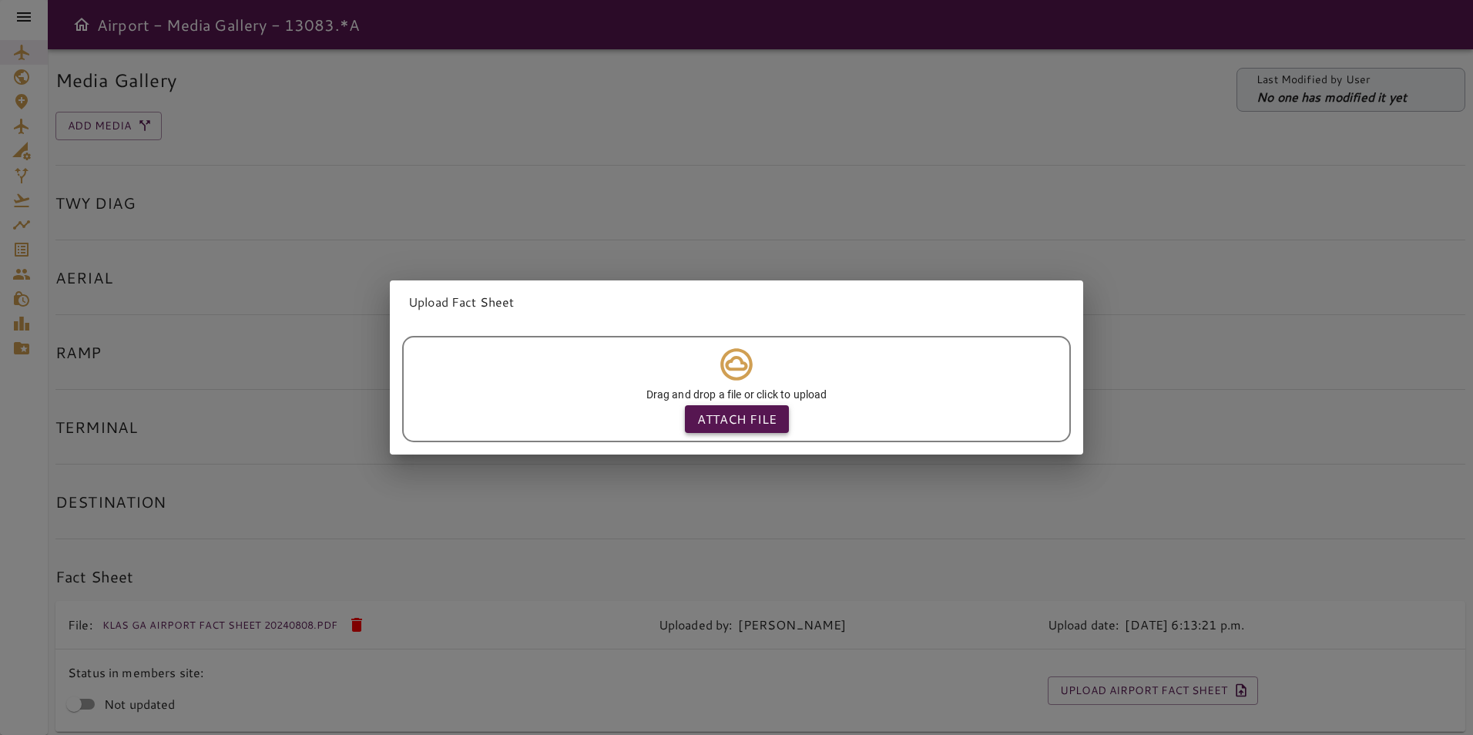
drag, startPoint x: 747, startPoint y: 424, endPoint x: 740, endPoint y: 403, distance: 21.9
click at [747, 423] on button "Attach file" at bounding box center [737, 419] width 104 height 28
click at [736, 417] on p "Attach file" at bounding box center [736, 419] width 79 height 18
click at [0, 0] on input "Attach file" at bounding box center [0, 0] width 0 height 0
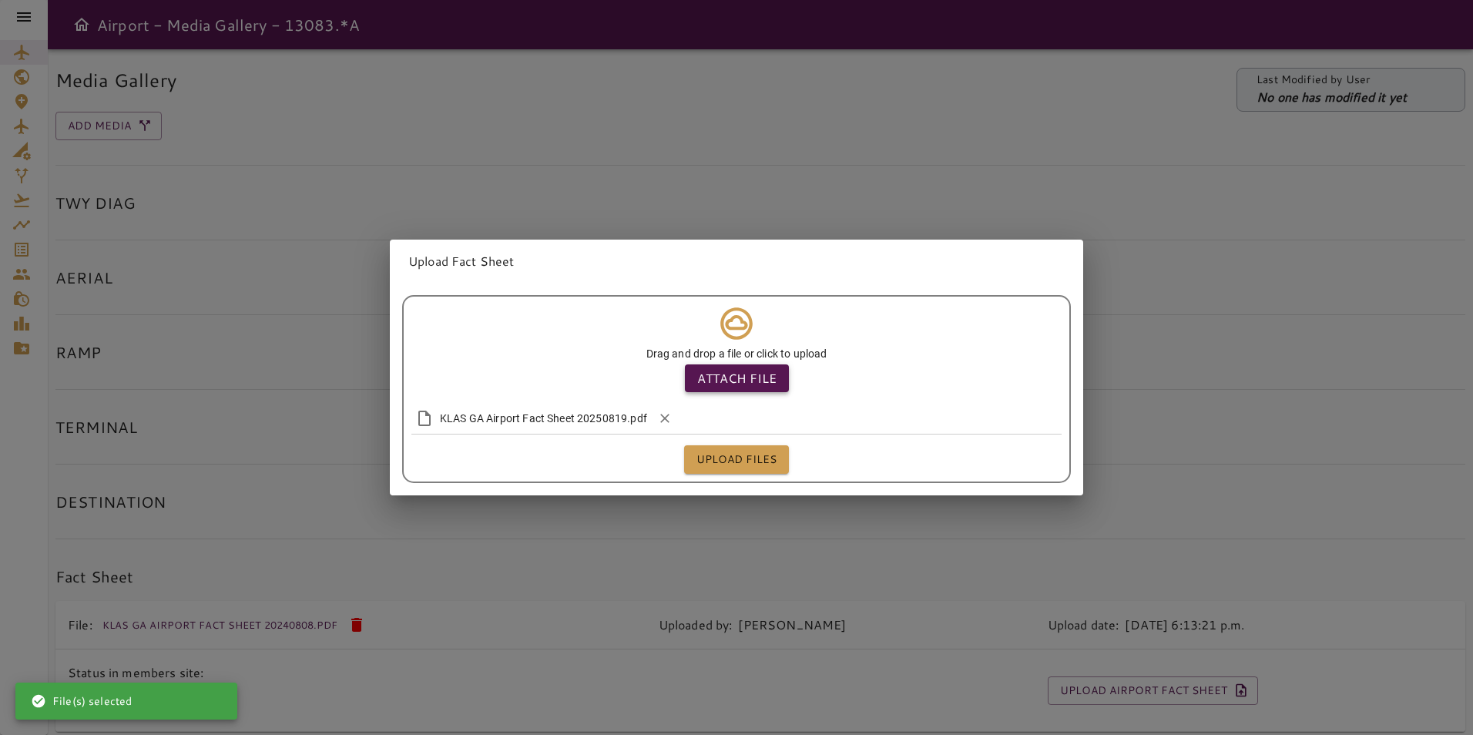
click at [747, 379] on p "Attach file" at bounding box center [736, 378] width 79 height 18
click at [0, 0] on input "Attach file" at bounding box center [0, 0] width 0 height 0
click at [767, 453] on button "Upload files" at bounding box center [736, 459] width 105 height 29
